Goal: Task Accomplishment & Management: Use online tool/utility

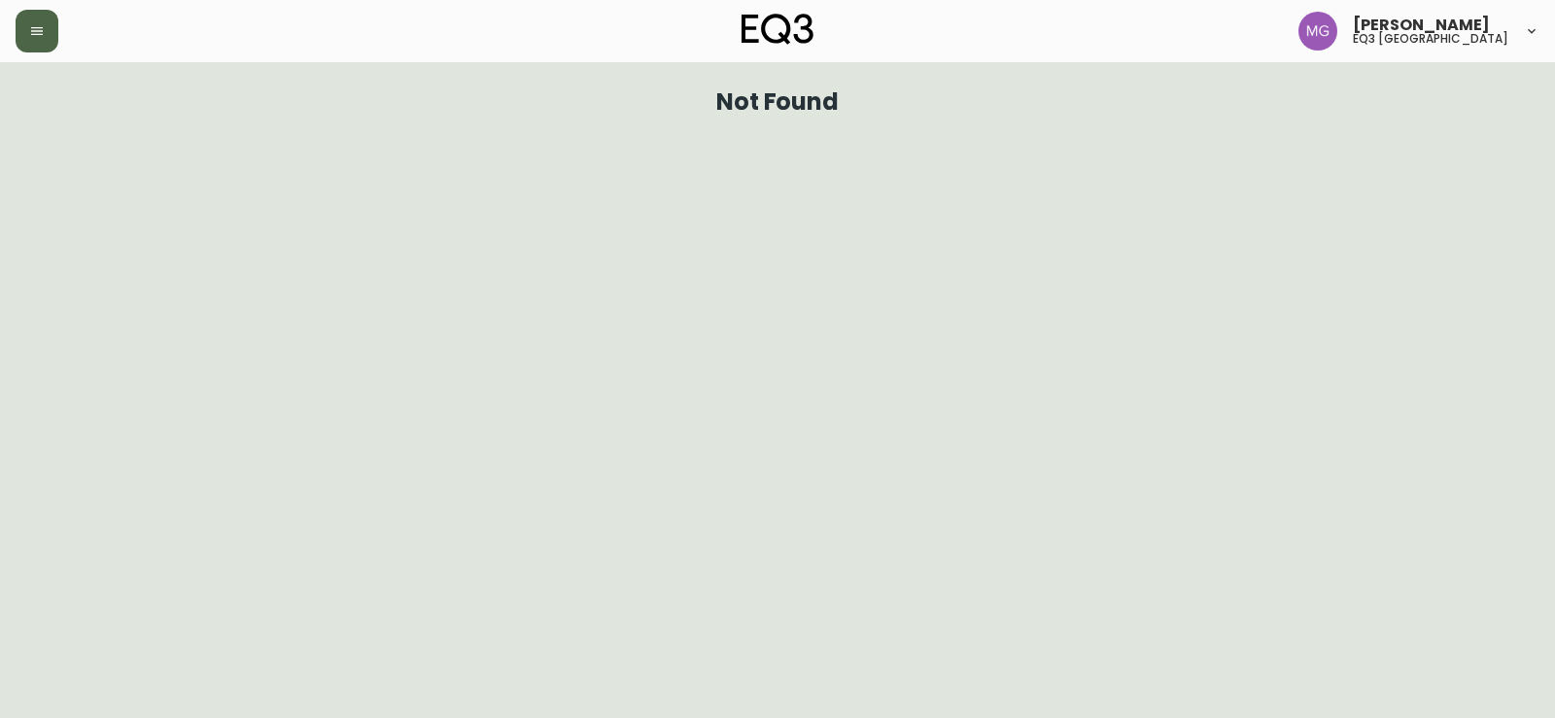
click at [31, 29] on icon "button" at bounding box center [37, 31] width 16 height 16
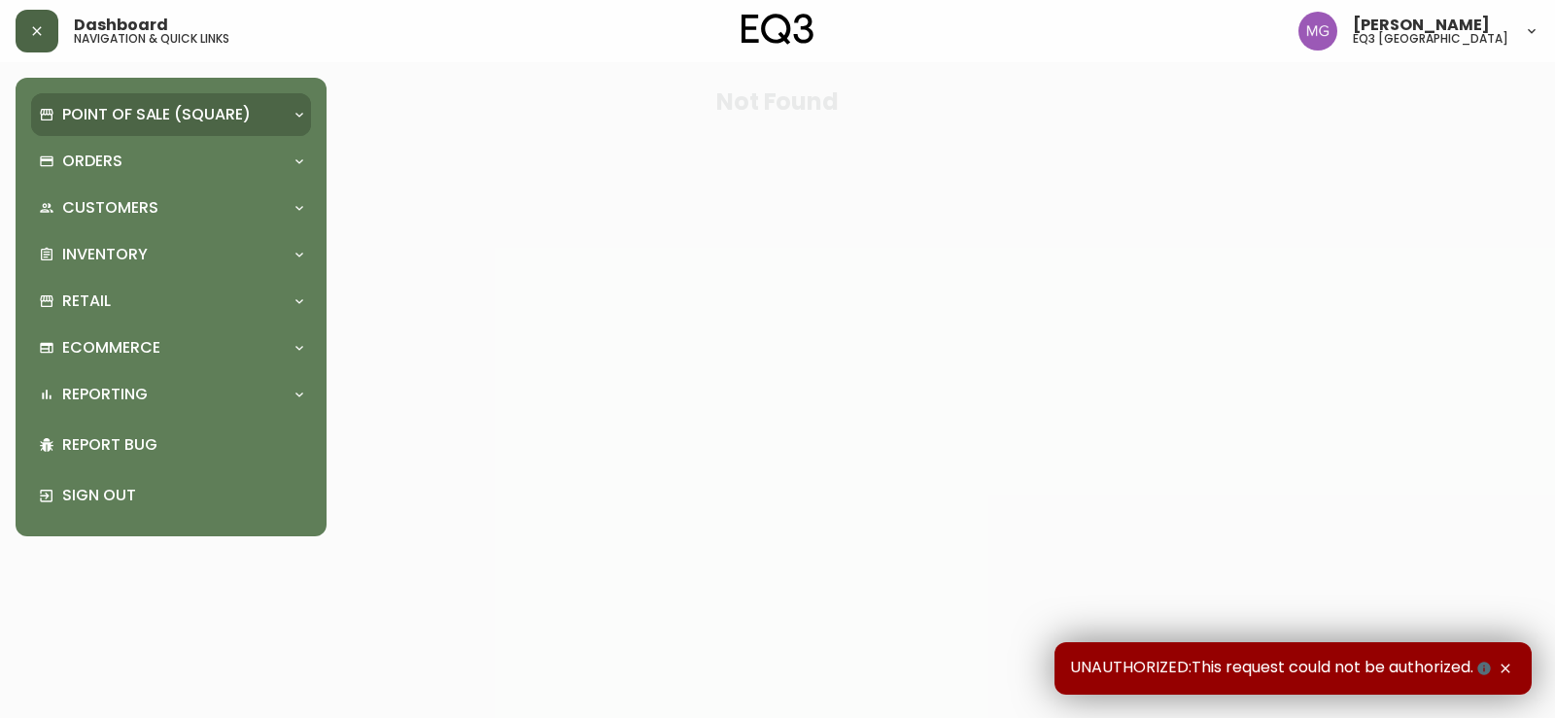
click at [107, 114] on p "Point of Sale (Square)" at bounding box center [156, 114] width 189 height 21
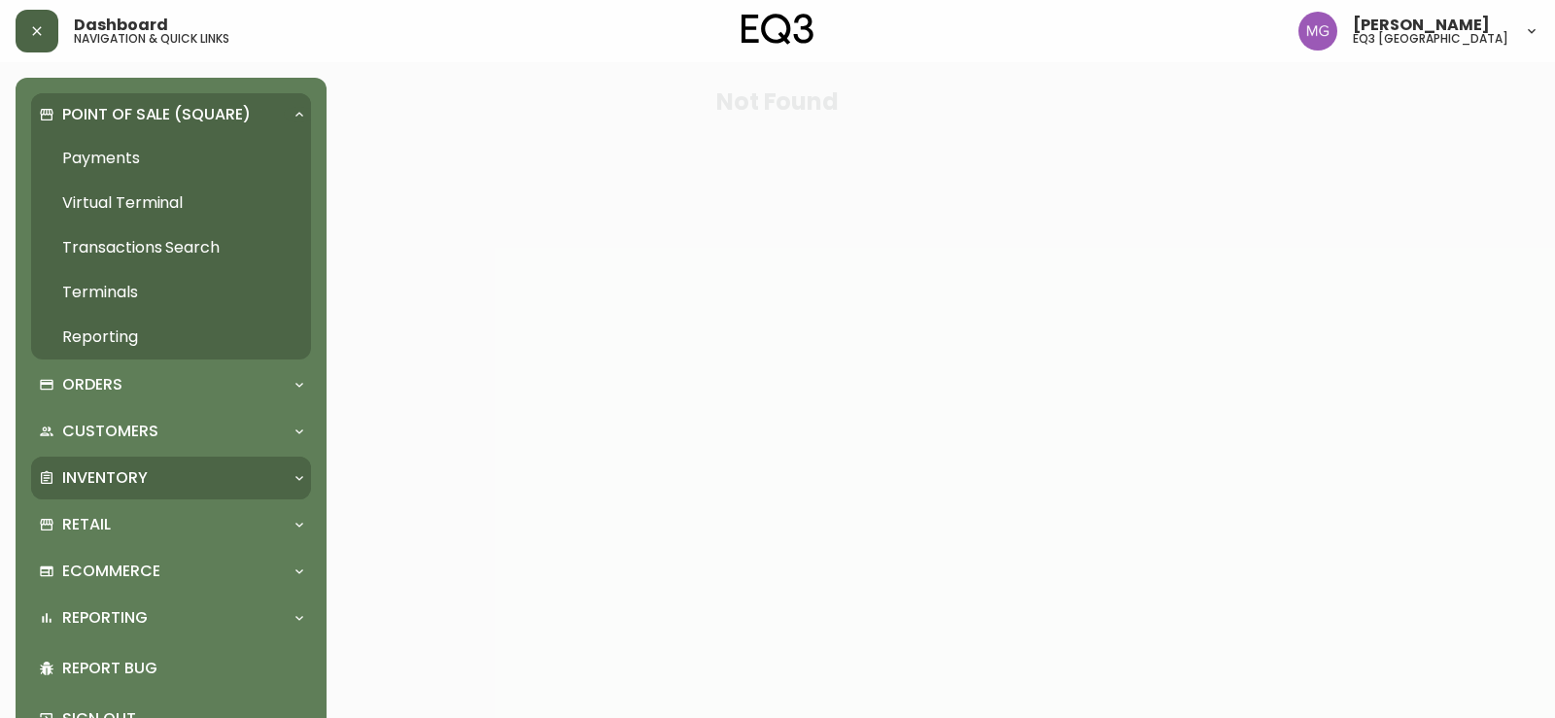
click at [169, 486] on div "Inventory" at bounding box center [161, 477] width 245 height 21
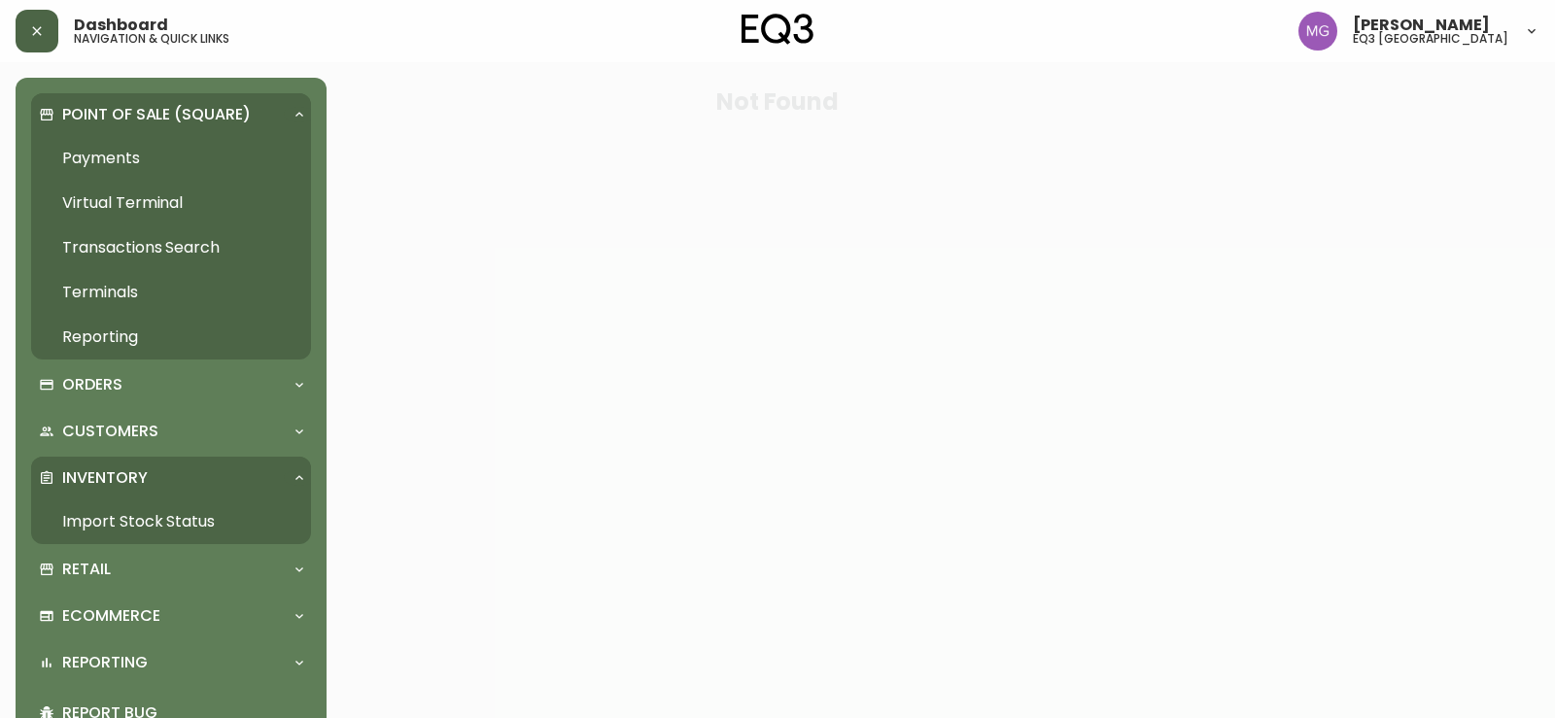
click at [170, 510] on link "Import Stock Status" at bounding box center [171, 521] width 280 height 45
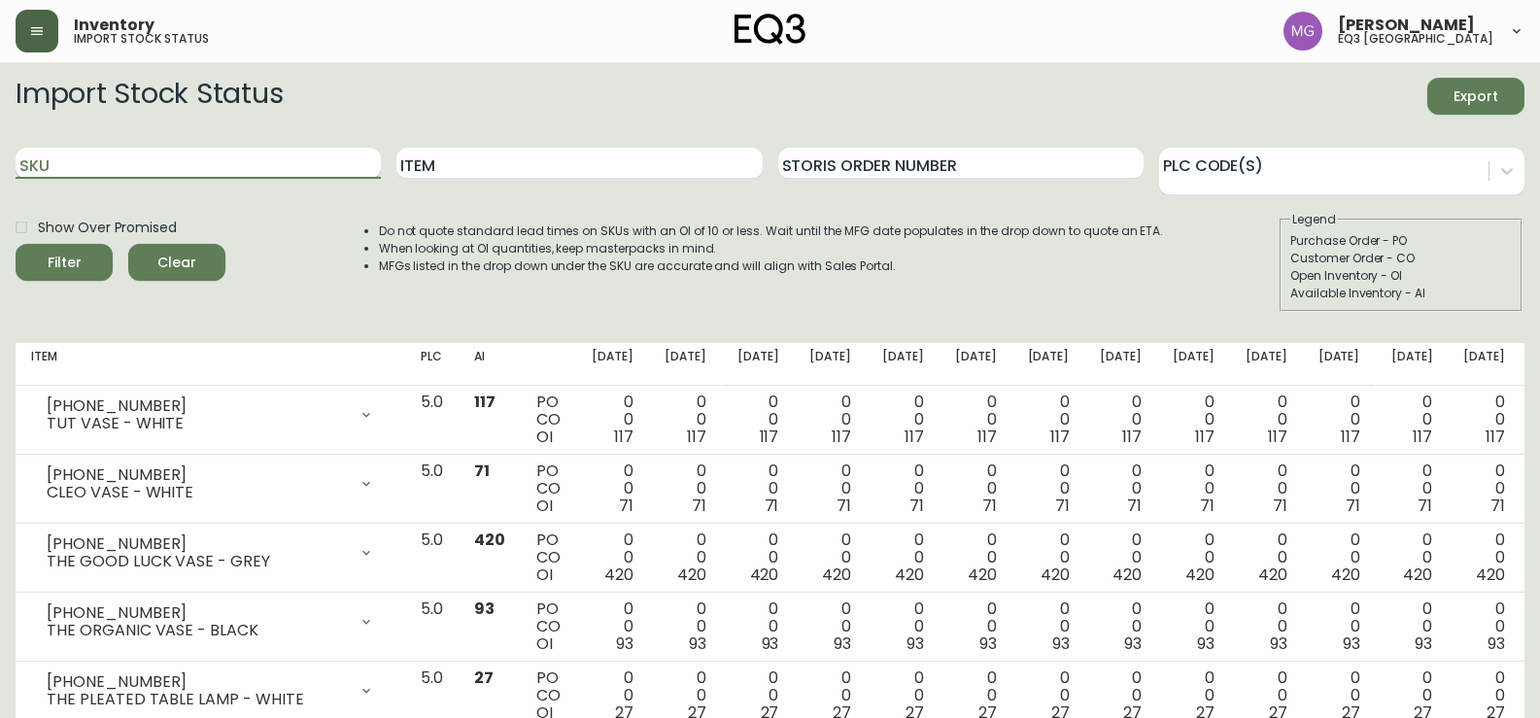
click at [223, 176] on input "SKU" at bounding box center [198, 163] width 365 height 31
paste input "3020-625-13-A"
type input "3020-625-13-A"
click at [16, 244] on button "Filter" at bounding box center [64, 262] width 97 height 37
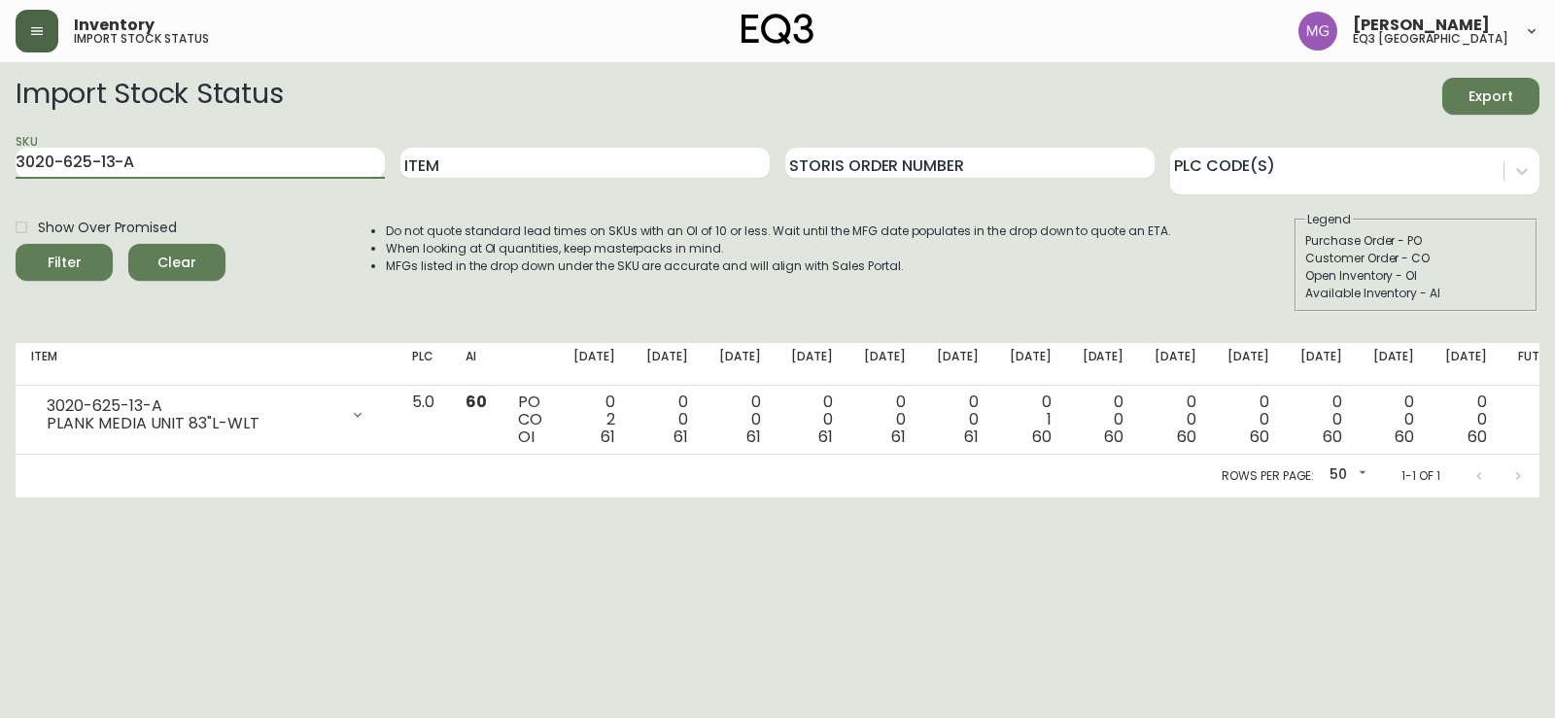
drag, startPoint x: 196, startPoint y: 164, endPoint x: 0, endPoint y: 163, distance: 196.3
click at [0, 163] on main "Import Stock Status Export SKU 3020-625-13-A Item Storis Order Number PLC Code(…" at bounding box center [777, 279] width 1555 height 435
paste input "3020-630-13-B"
type input "3020-630-13-B"
click at [16, 244] on button "Filter" at bounding box center [64, 262] width 97 height 37
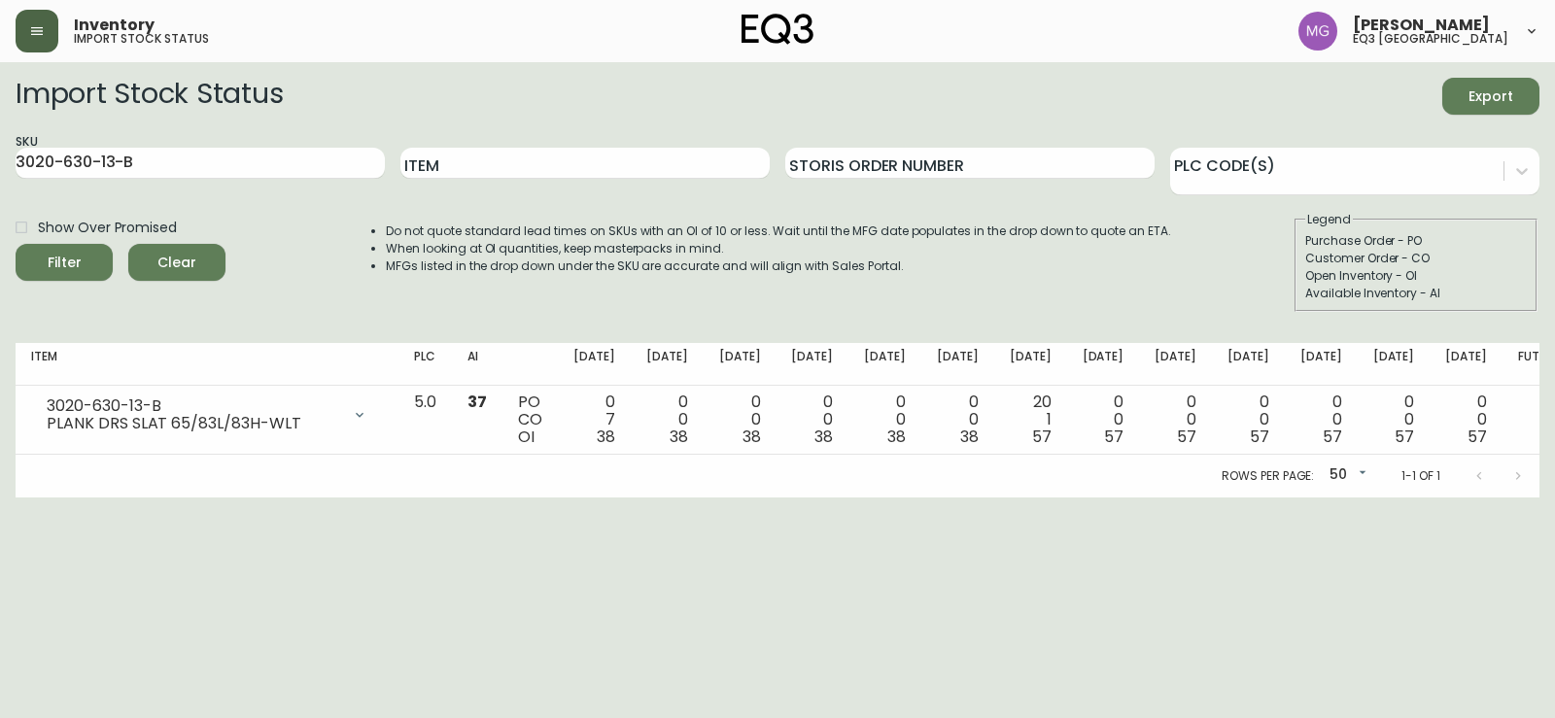
click at [51, 497] on html "Inventory import stock status [PERSON_NAME] eq3 [GEOGRAPHIC_DATA] Import Stock …" at bounding box center [777, 248] width 1555 height 497
